Goal: Communication & Community: Answer question/provide support

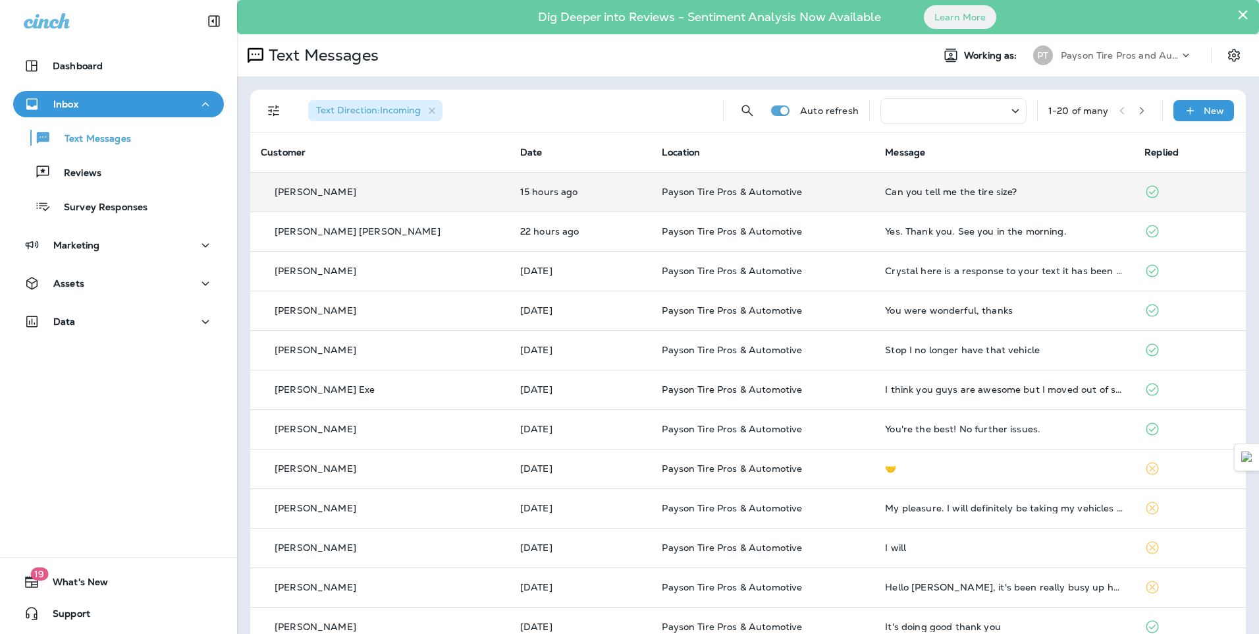
click at [379, 196] on div "[PERSON_NAME]" at bounding box center [380, 192] width 238 height 14
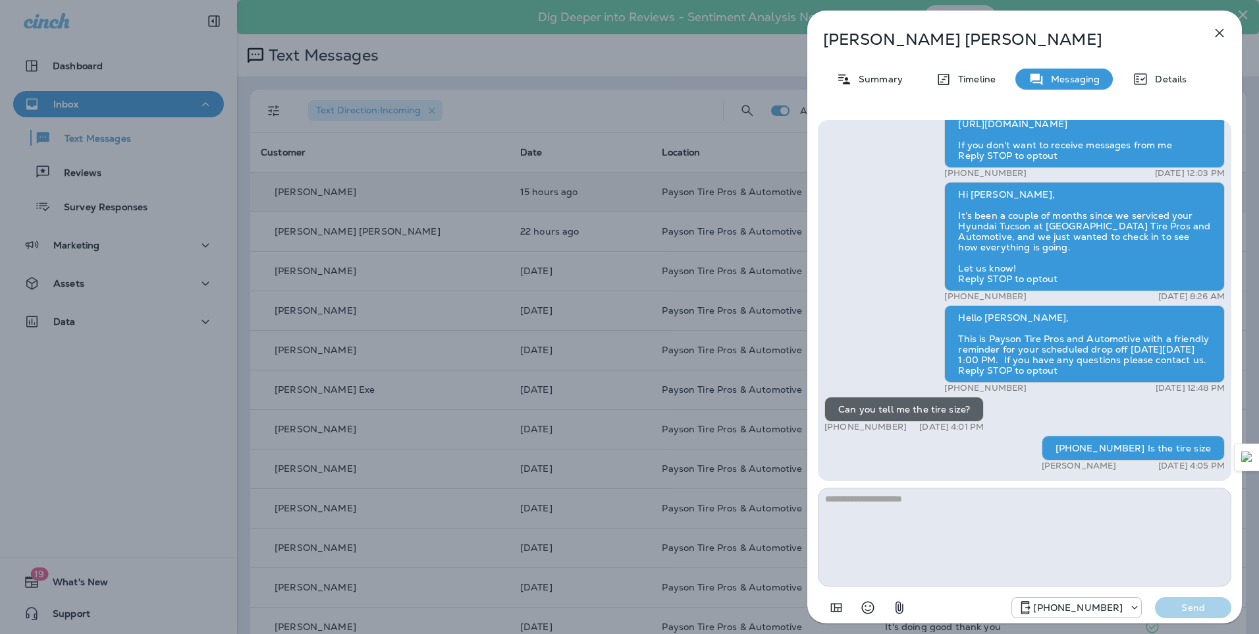
click at [172, 54] on div "Todd Currey Summary Timeline Messaging Details Hello Todd, Hope all is well! Th…" at bounding box center [629, 317] width 1259 height 634
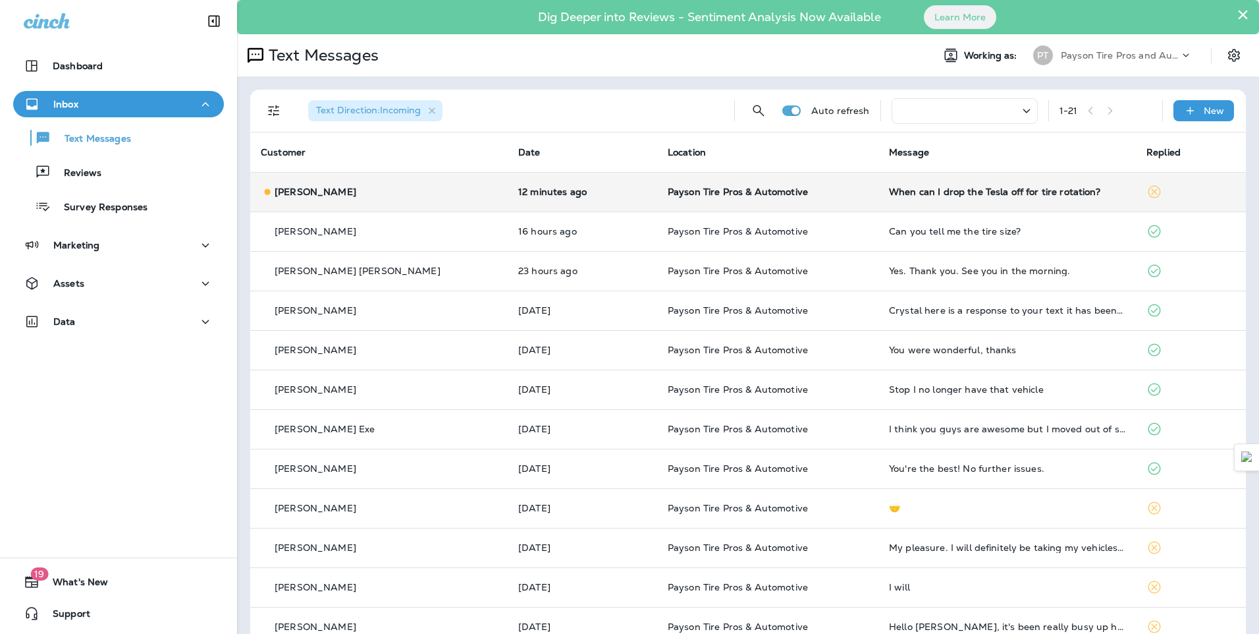
click at [422, 190] on div "[PERSON_NAME]" at bounding box center [379, 192] width 236 height 14
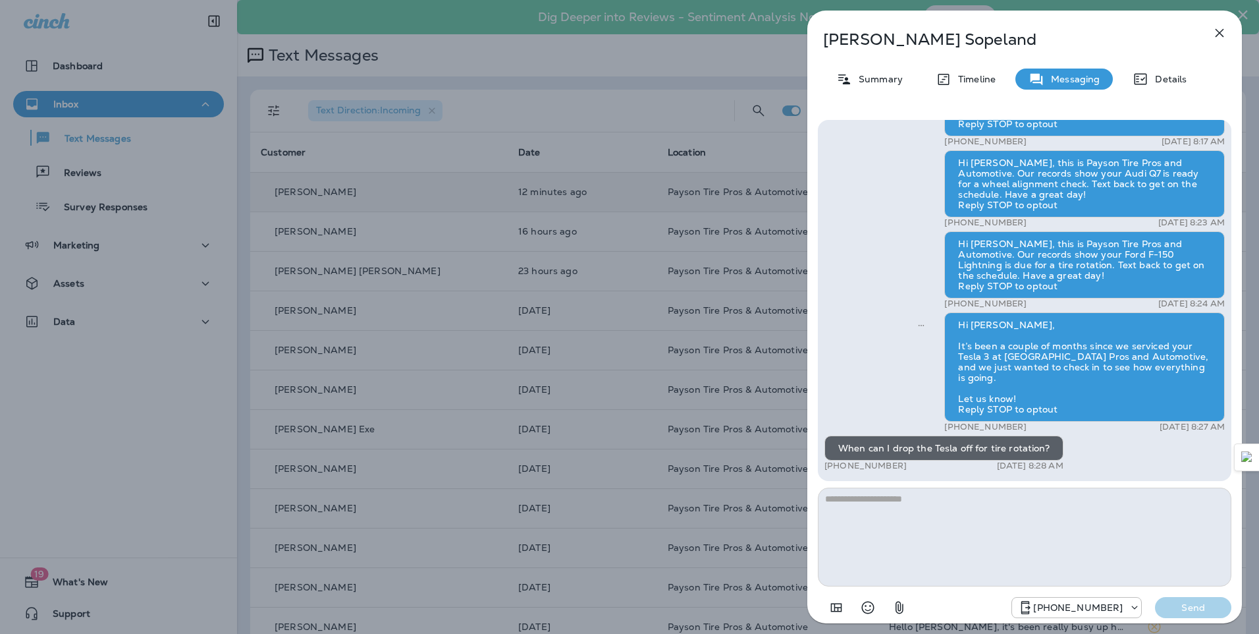
drag, startPoint x: 197, startPoint y: 391, endPoint x: 202, endPoint y: 366, distance: 24.8
click at [197, 391] on div "Matt Sopeland Summary Timeline Messaging Details Hello Matt, Hope all is well! …" at bounding box center [629, 317] width 1259 height 634
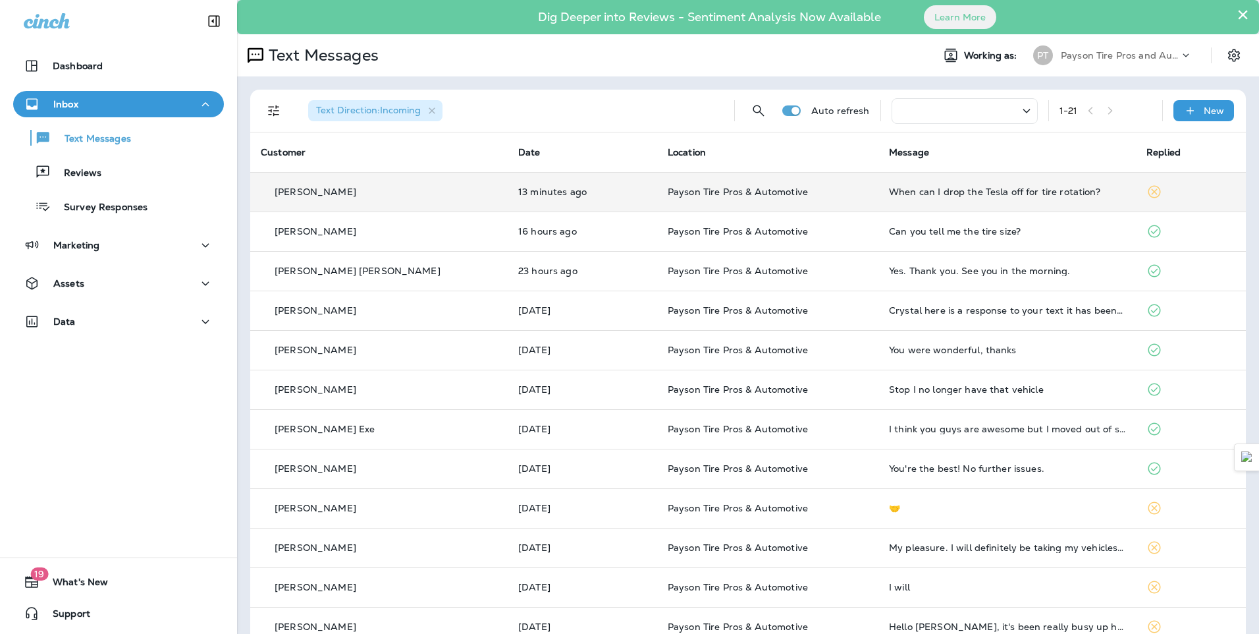
click at [182, 39] on div at bounding box center [118, 20] width 237 height 40
click at [407, 200] on td "[PERSON_NAME]" at bounding box center [378, 192] width 257 height 40
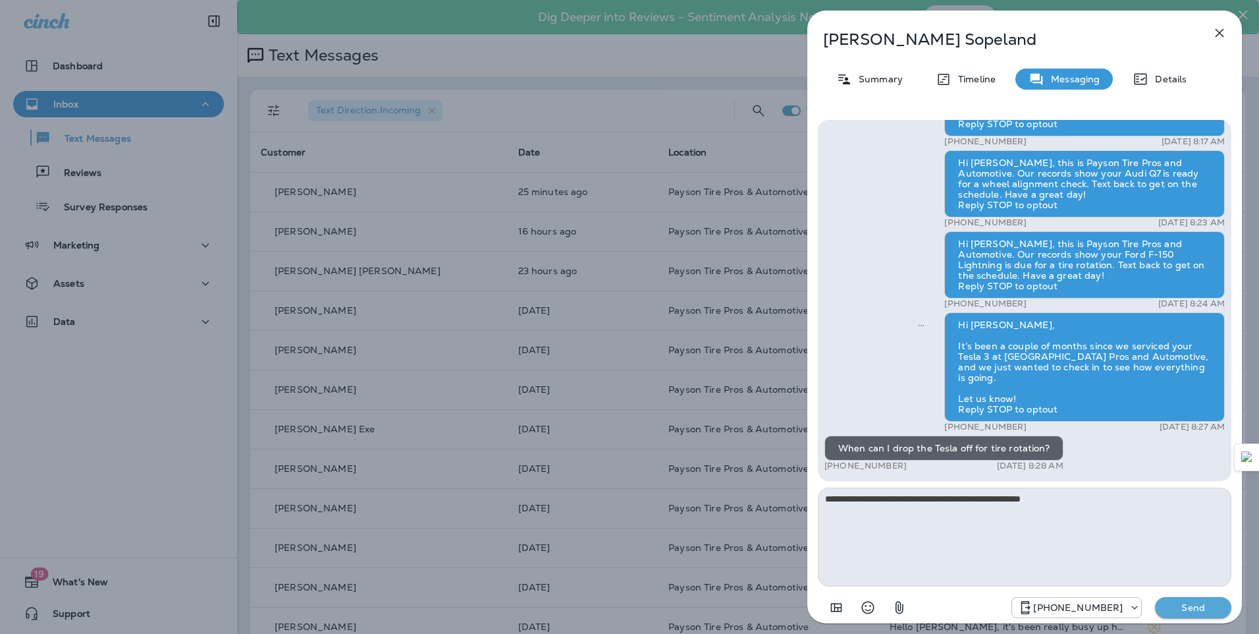
type textarea "**********"
click at [1185, 607] on p "Send" at bounding box center [1193, 607] width 55 height 12
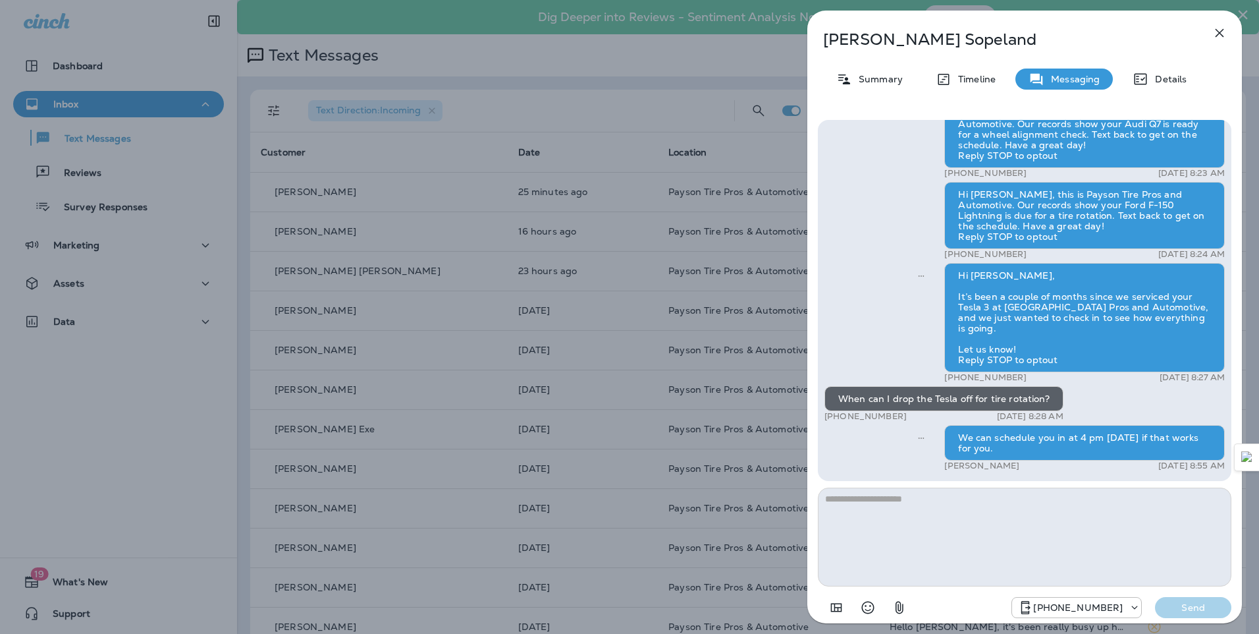
click at [418, 172] on div "[PERSON_NAME] Summary Timeline Messaging Details Hello [PERSON_NAME], Hope all …" at bounding box center [629, 317] width 1259 height 634
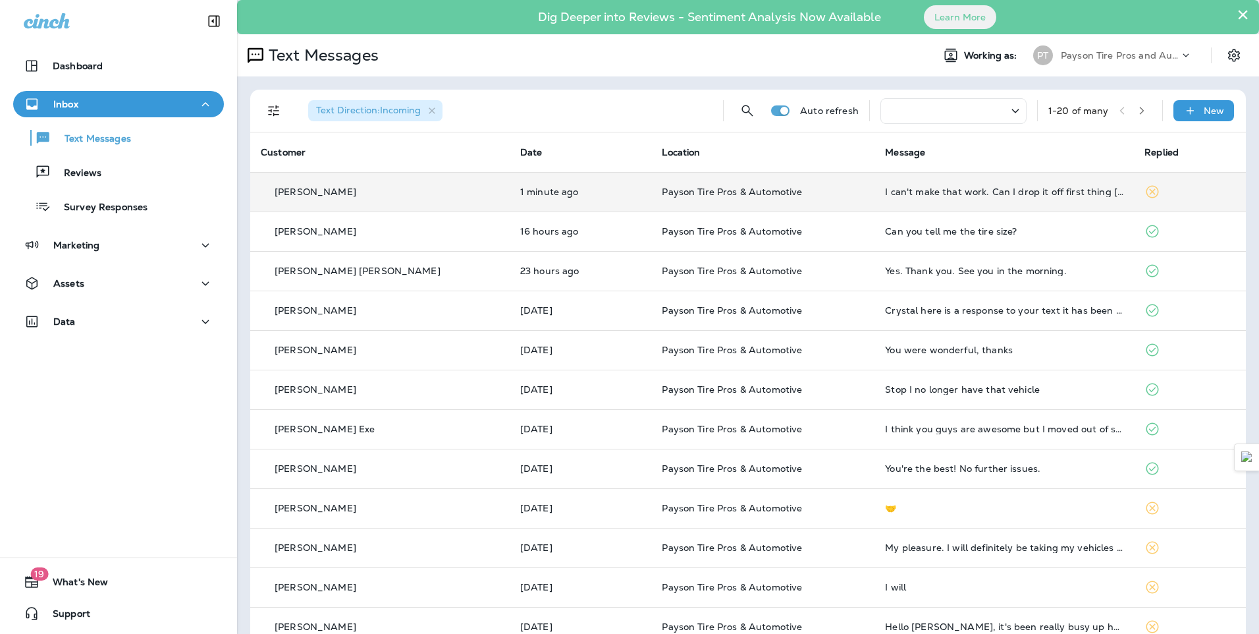
click at [414, 193] on div "[PERSON_NAME]" at bounding box center [380, 192] width 238 height 14
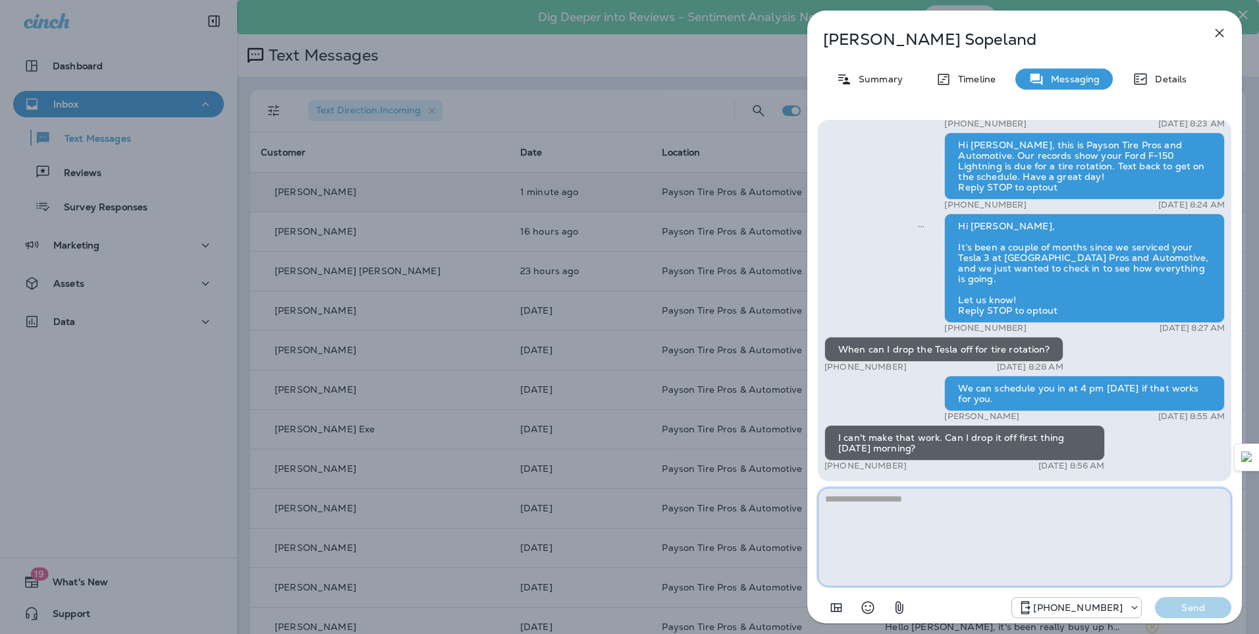
click at [918, 497] on textarea at bounding box center [1025, 536] width 414 height 99
type textarea "**********"
click at [1174, 601] on p "Send" at bounding box center [1193, 607] width 55 height 12
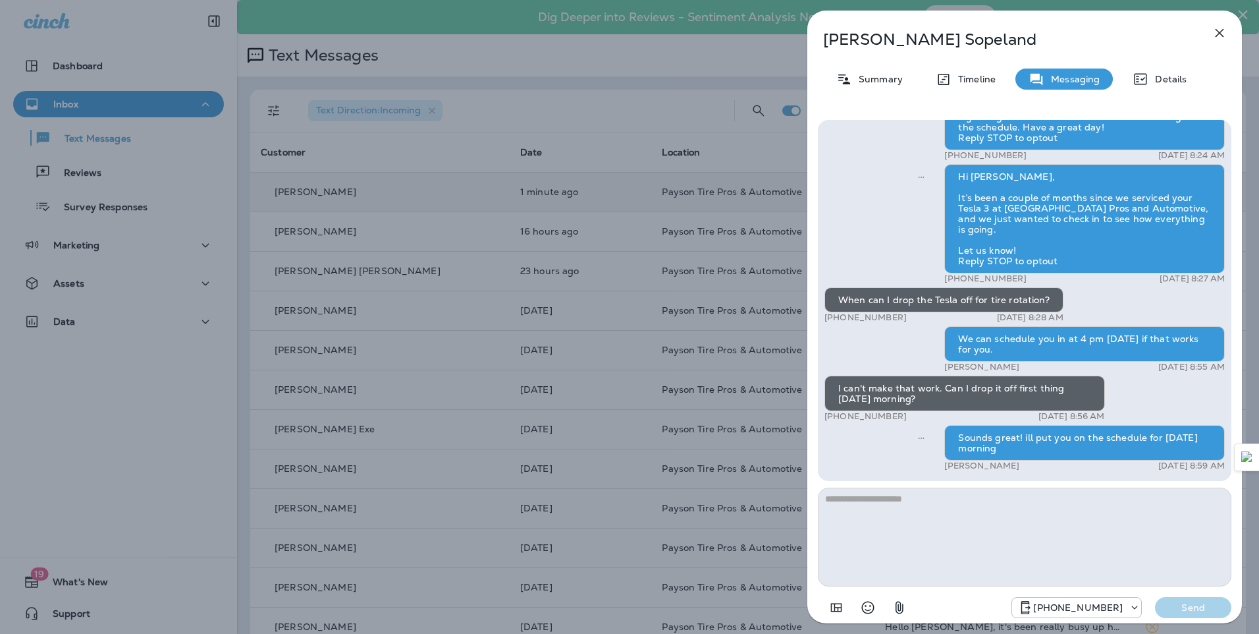
drag, startPoint x: 221, startPoint y: 190, endPoint x: 215, endPoint y: 170, distance: 21.3
click at [221, 190] on div "[PERSON_NAME] Summary Timeline Messaging Details Hello [PERSON_NAME], Hope all …" at bounding box center [629, 317] width 1259 height 634
